Goal: Transaction & Acquisition: Purchase product/service

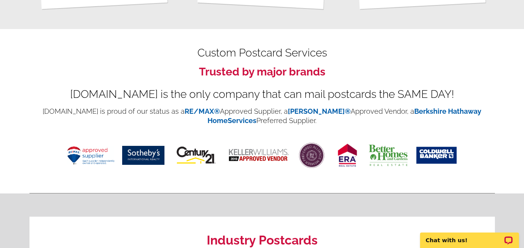
scroll to position [426, 0]
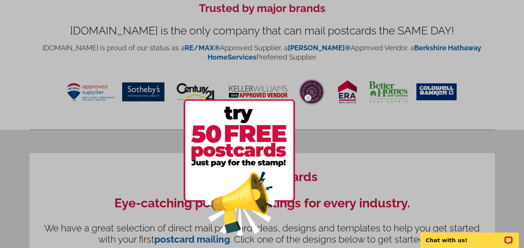
click at [95, 93] on body "Customer Login Create New Account local_phone Same Day Design, Print, & Mail Po…" at bounding box center [262, 132] width 524 height 1116
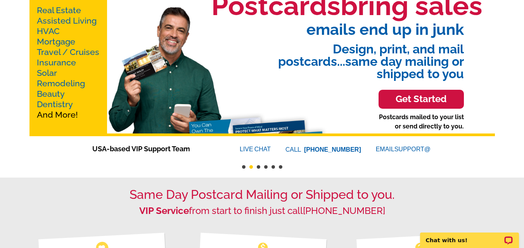
scroll to position [0, 0]
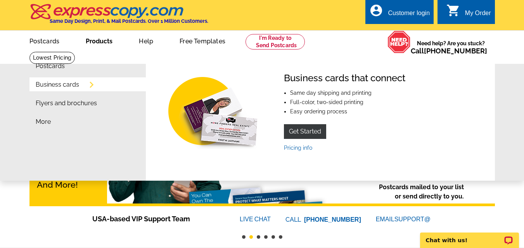
click at [62, 86] on link "Business cards" at bounding box center [57, 85] width 43 height 6
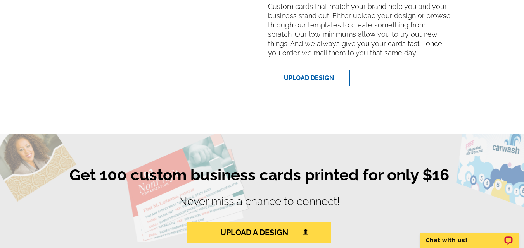
scroll to position [116, 0]
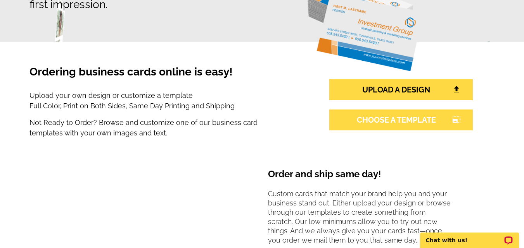
click at [426, 128] on link "CHOOSE A TEMPLATE photo_size_select_large" at bounding box center [400, 120] width 143 height 21
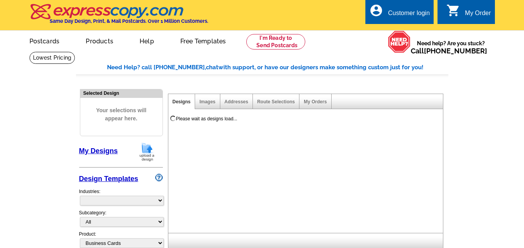
select select "3"
select select "5"
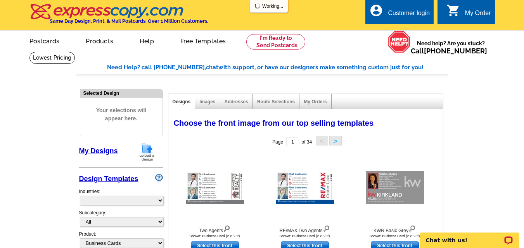
select select "973"
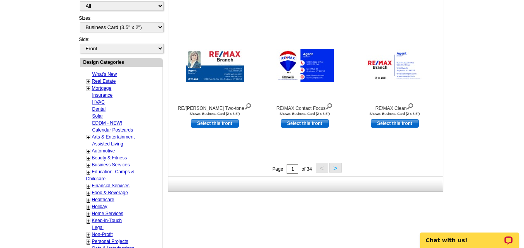
scroll to position [271, 0]
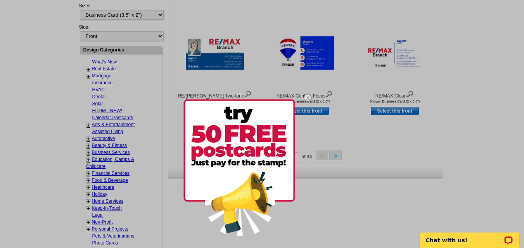
click at [308, 98] on img at bounding box center [307, 98] width 22 height 22
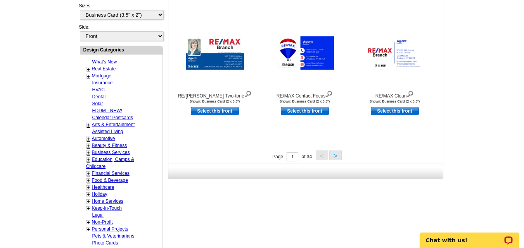
click at [338, 159] on button ">" at bounding box center [335, 156] width 12 height 10
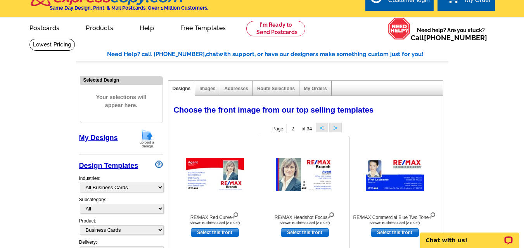
scroll to position [0, 0]
